Goal: Find specific page/section: Find specific page/section

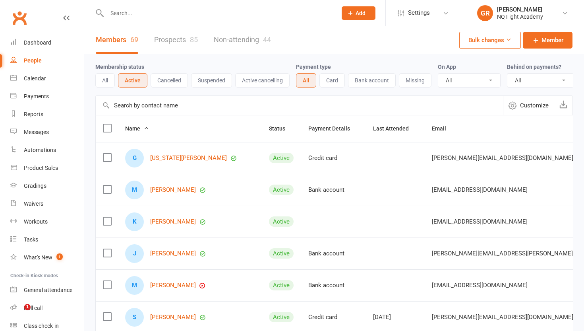
select select "100"
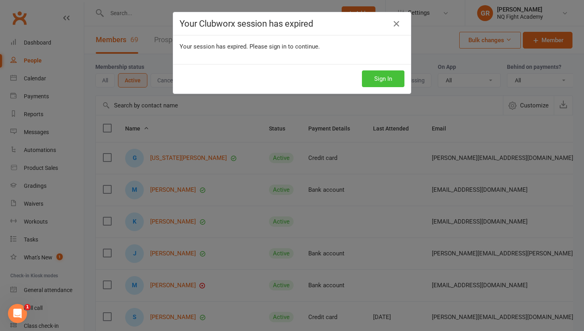
click at [370, 86] on button "Sign In" at bounding box center [383, 78] width 43 height 17
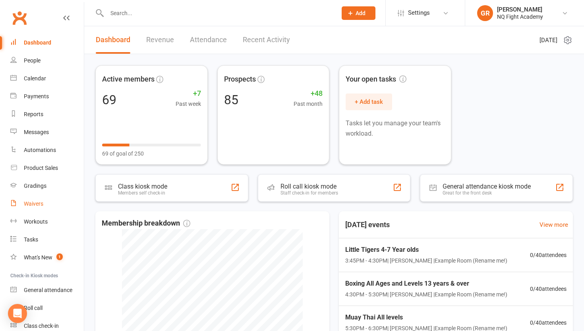
click at [29, 208] on link "Waivers" at bounding box center [47, 204] width 74 height 18
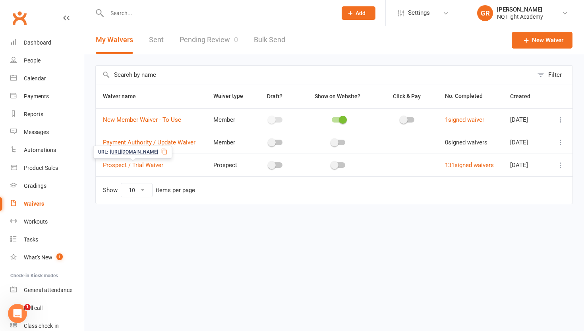
click at [149, 151] on span "[URL][DOMAIN_NAME]" at bounding box center [134, 152] width 48 height 8
